Goal: Find specific page/section: Find specific page/section

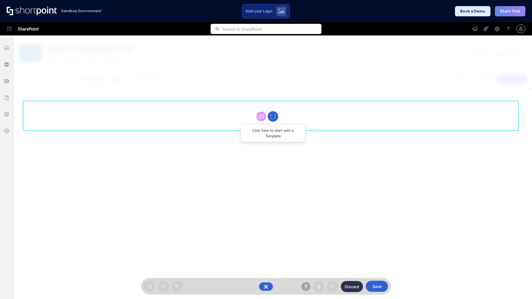
click at [273, 116] on circle at bounding box center [272, 116] width 11 height 11
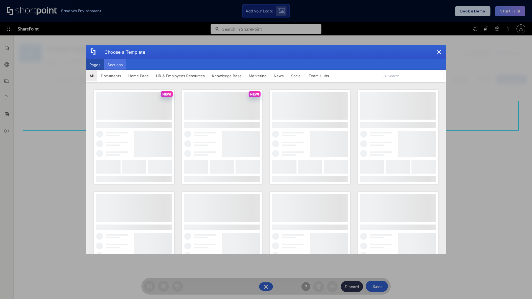
click at [115, 65] on button "Sections" at bounding box center [115, 64] width 22 height 11
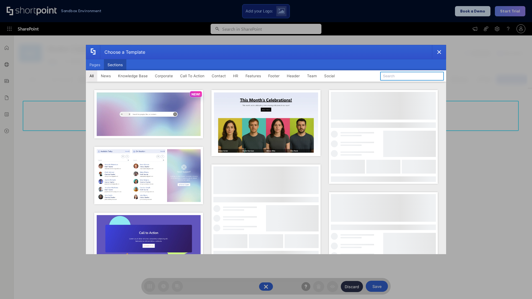
type input "Articles 2"
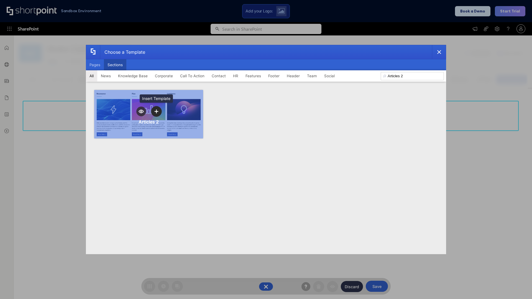
click at [156, 111] on icon "template selector" at bounding box center [156, 111] width 4 height 4
